Goal: Browse casually

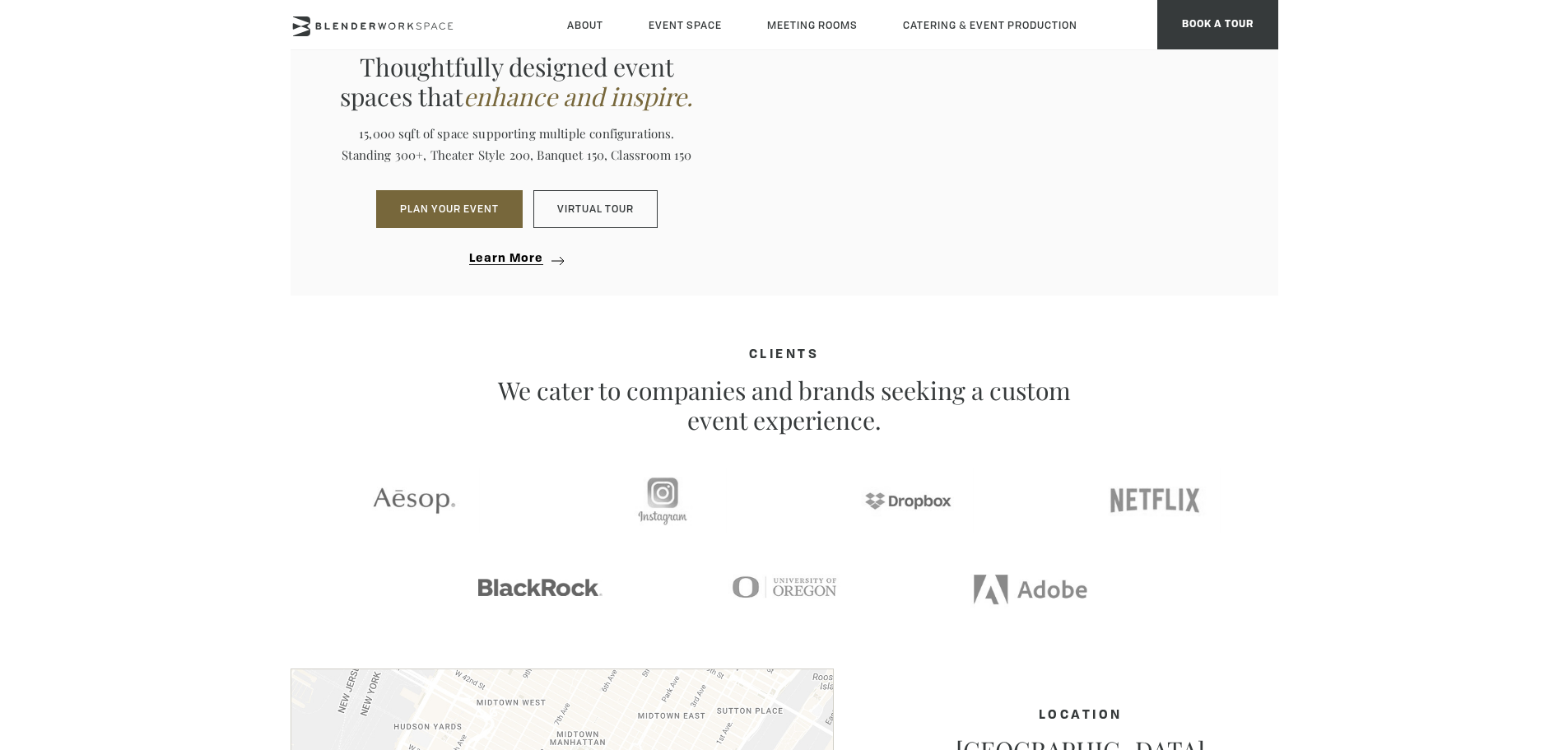
scroll to position [2195, 0]
